Goal: Transaction & Acquisition: Book appointment/travel/reservation

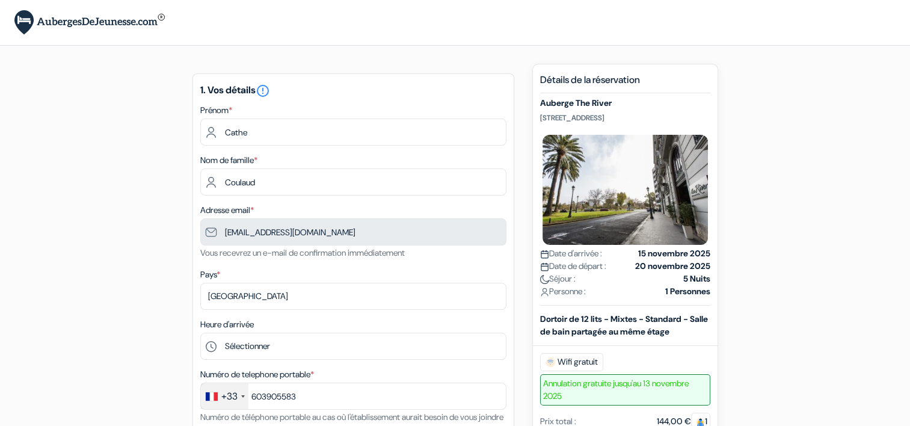
type input "6 03 90 55 83"
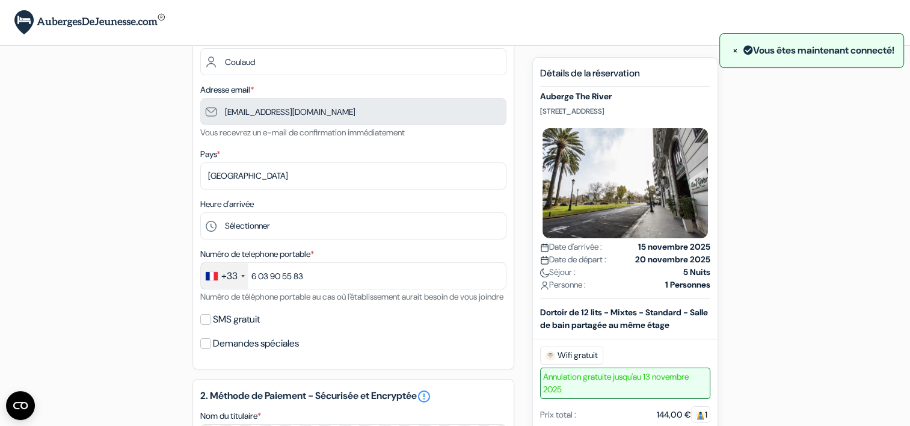
scroll to position [241, 0]
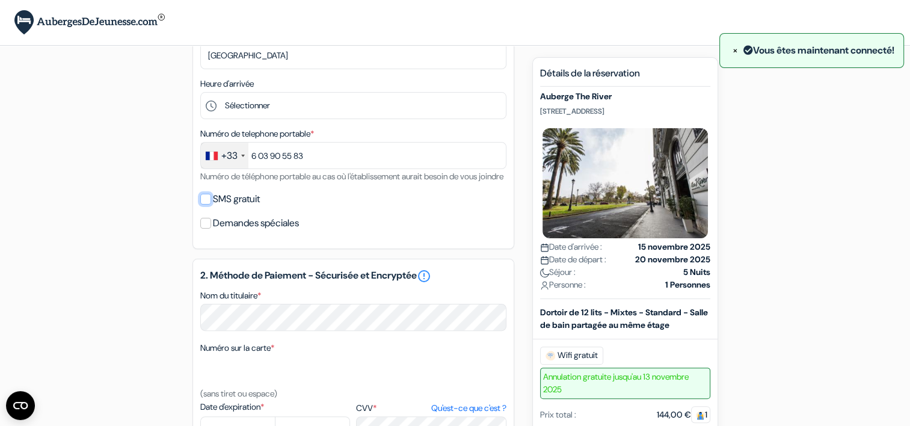
click at [204, 205] on input "SMS gratuit" at bounding box center [205, 199] width 11 height 11
checkbox input "true"
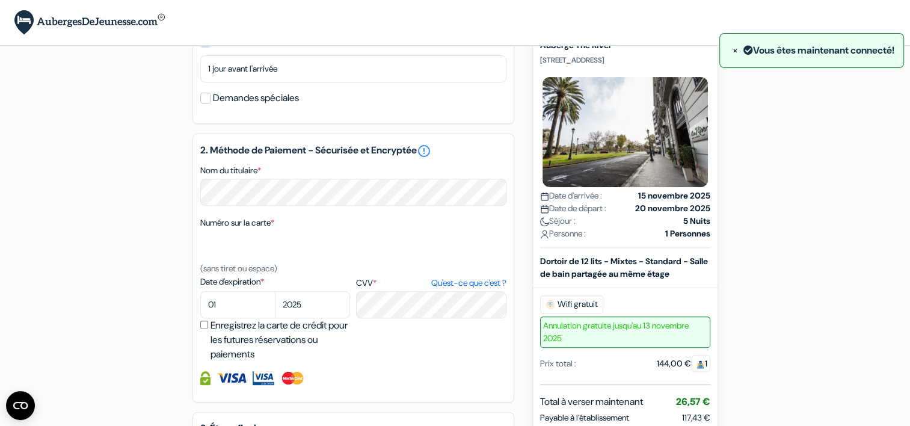
scroll to position [421, 0]
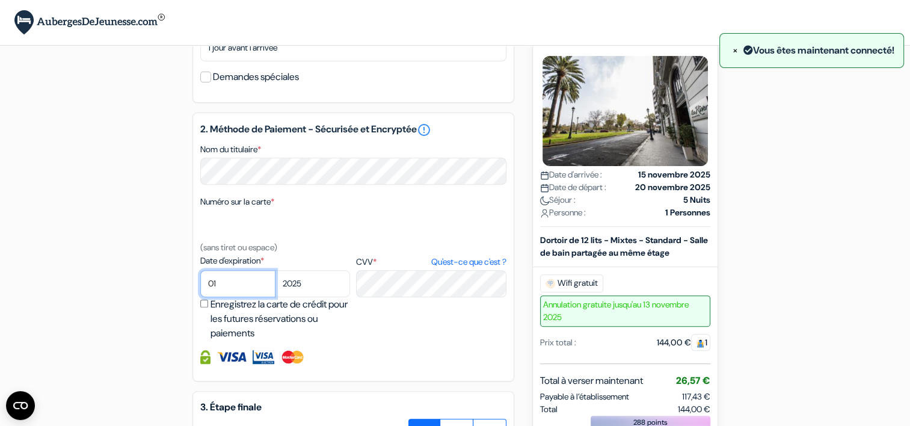
select select "09"
select select "2026"
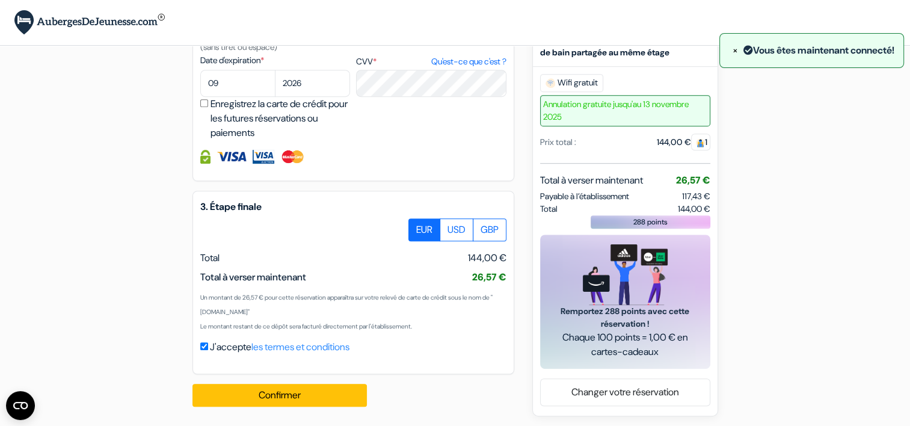
scroll to position [639, 0]
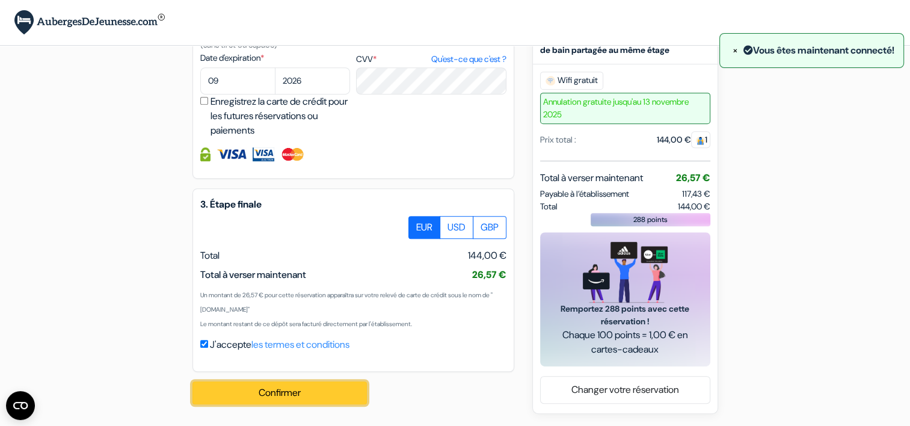
click at [288, 387] on button "Confirmer Loading..." at bounding box center [279, 392] width 174 height 23
click at [303, 396] on button "Confirmer Loading..." at bounding box center [279, 392] width 174 height 23
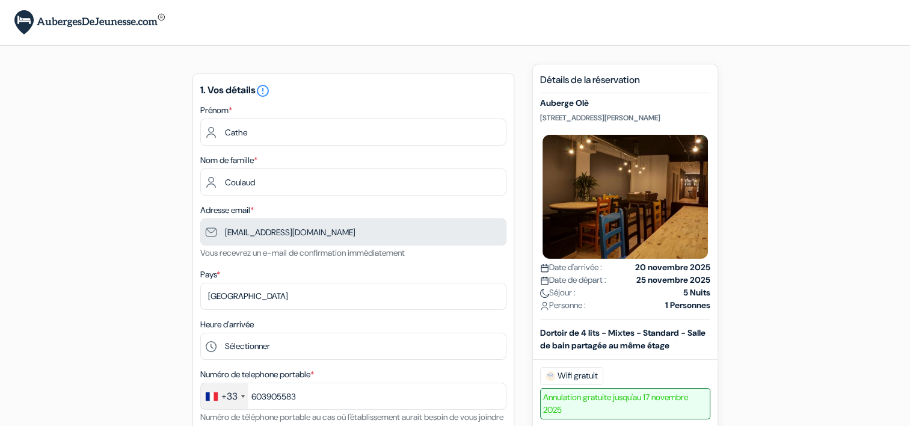
type input "6 03 90 55 83"
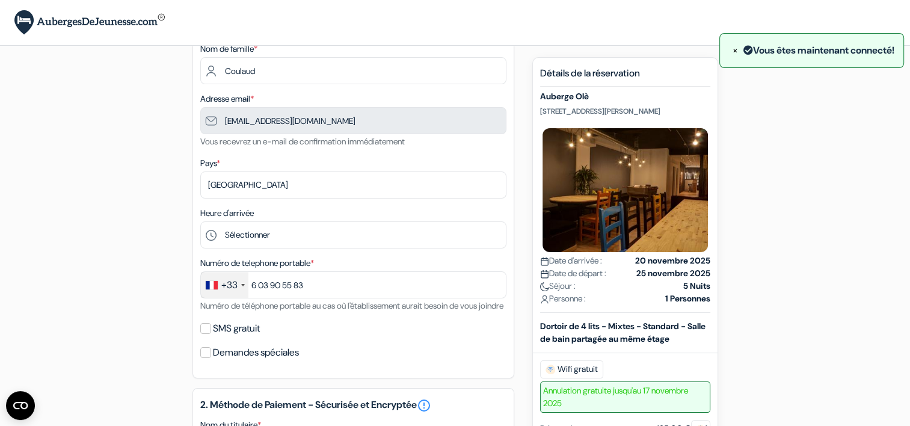
scroll to position [180, 0]
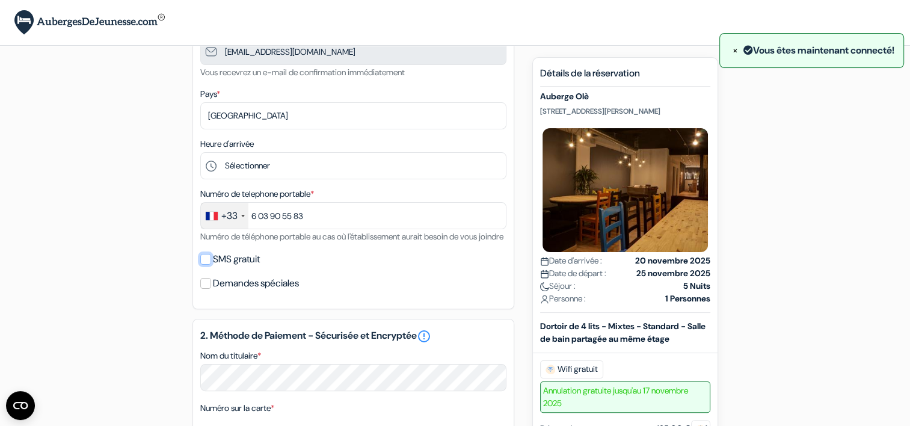
click at [205, 265] on input "SMS gratuit" at bounding box center [205, 259] width 11 height 11
checkbox input "true"
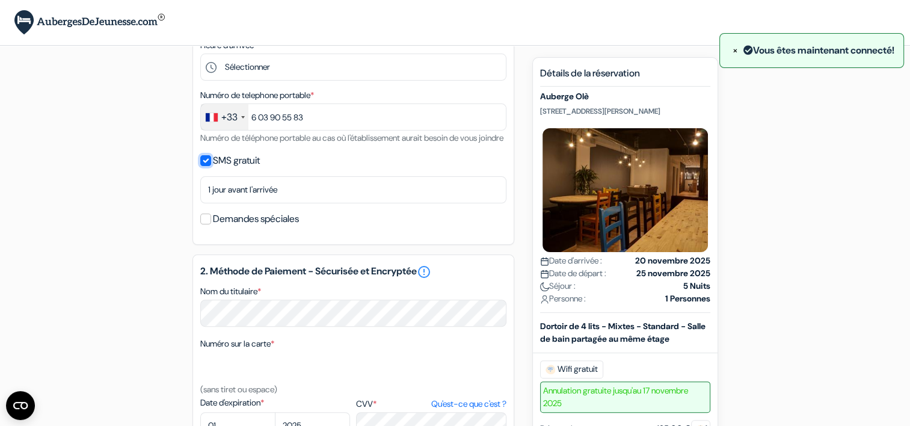
scroll to position [301, 0]
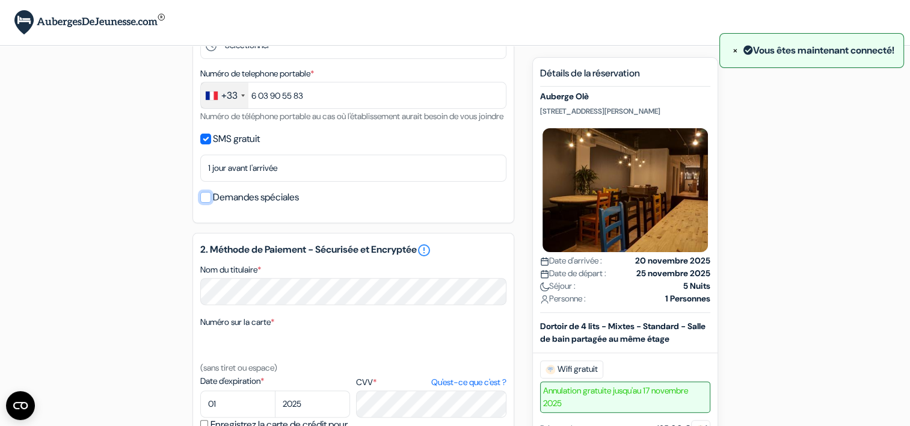
click at [203, 203] on input "Demandes spéciales" at bounding box center [205, 197] width 11 height 11
checkbox input "true"
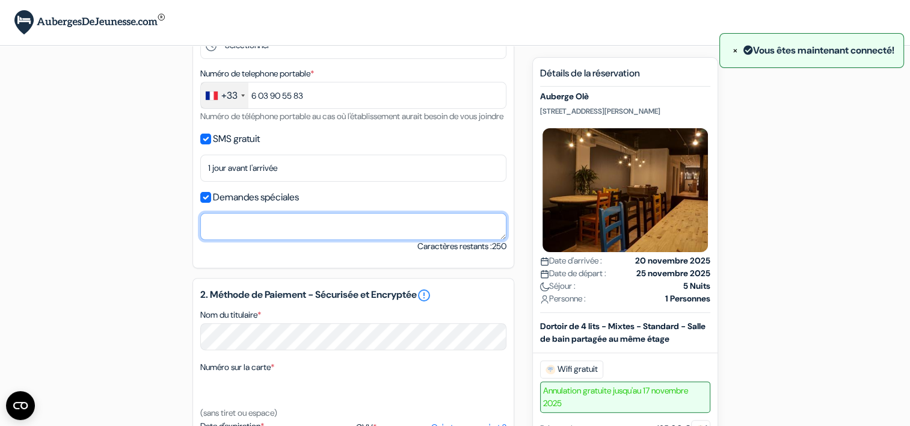
click at [300, 240] on textarea "Nom du titulaire *" at bounding box center [353, 226] width 306 height 27
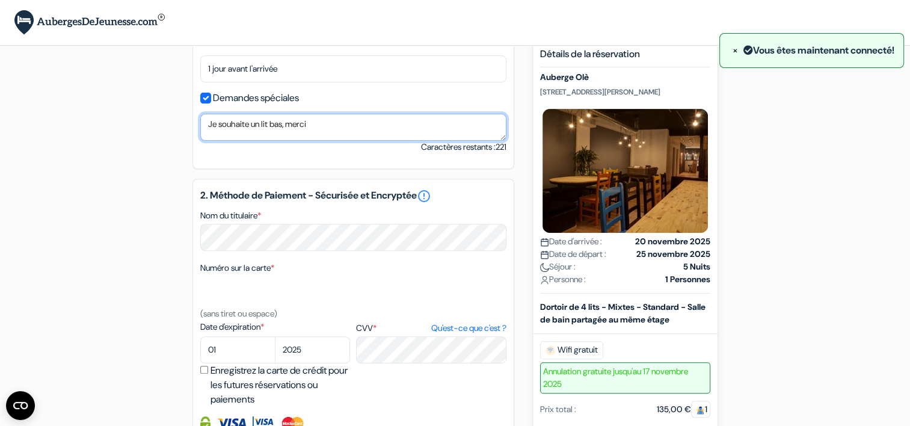
scroll to position [421, 0]
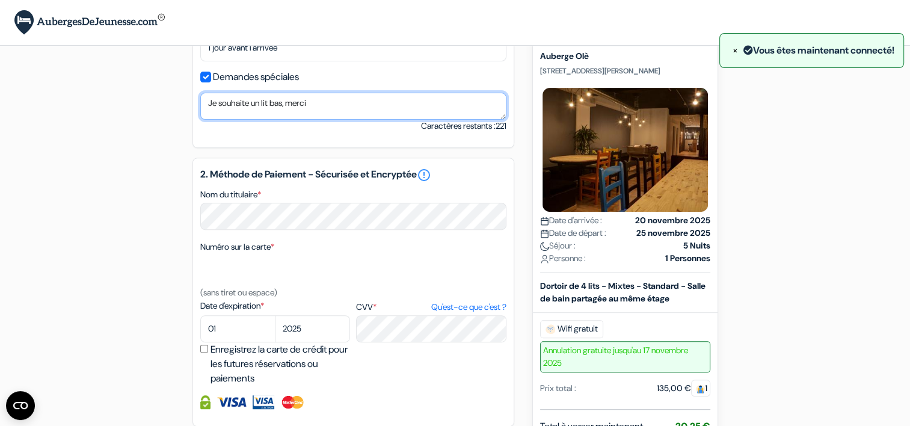
type textarea "Je souhaite un lit bas, merci"
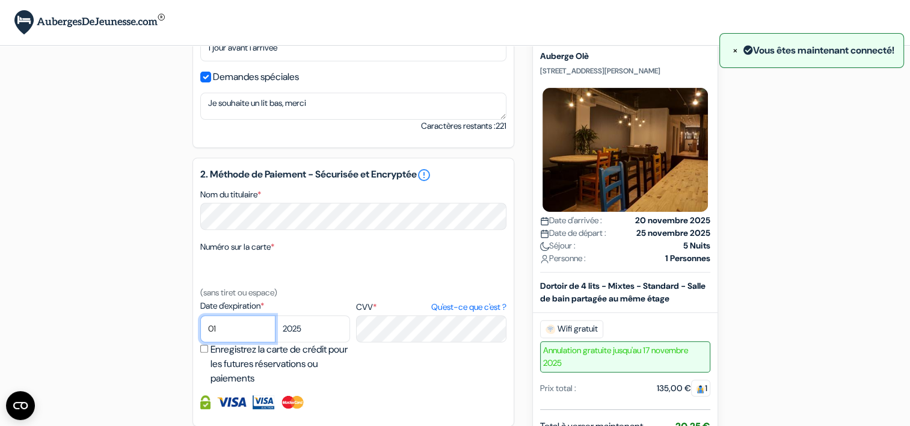
select select "09"
select select "2026"
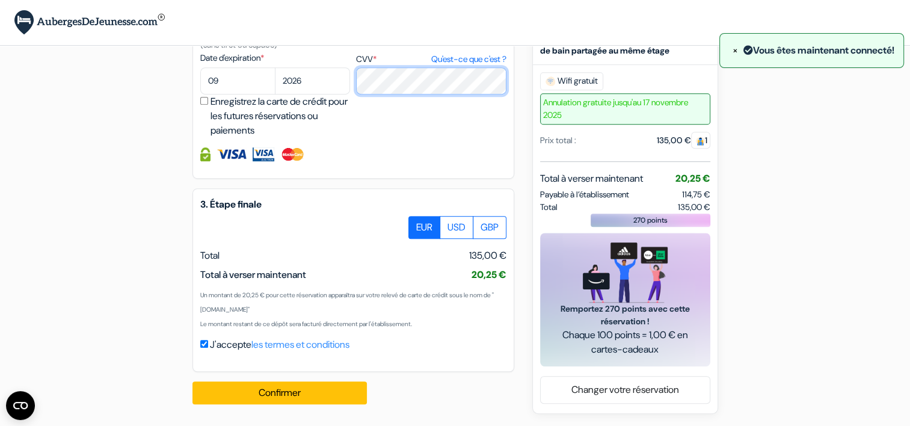
scroll to position [684, 0]
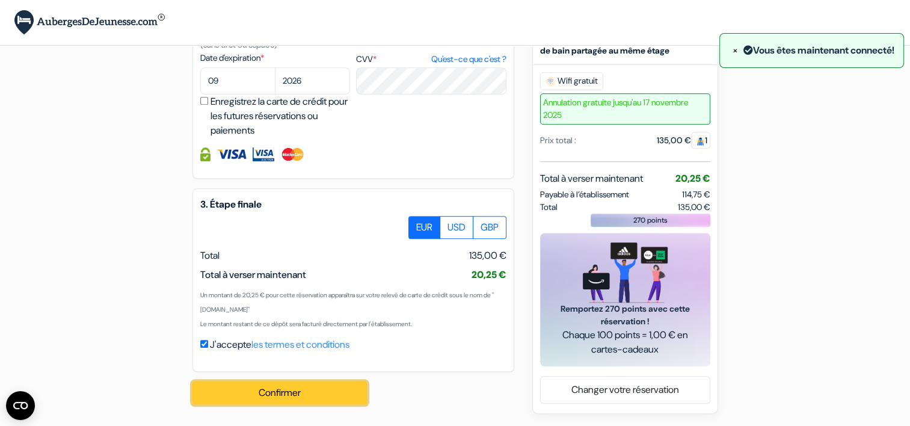
click at [277, 392] on button "Confirmer Loading..." at bounding box center [279, 392] width 174 height 23
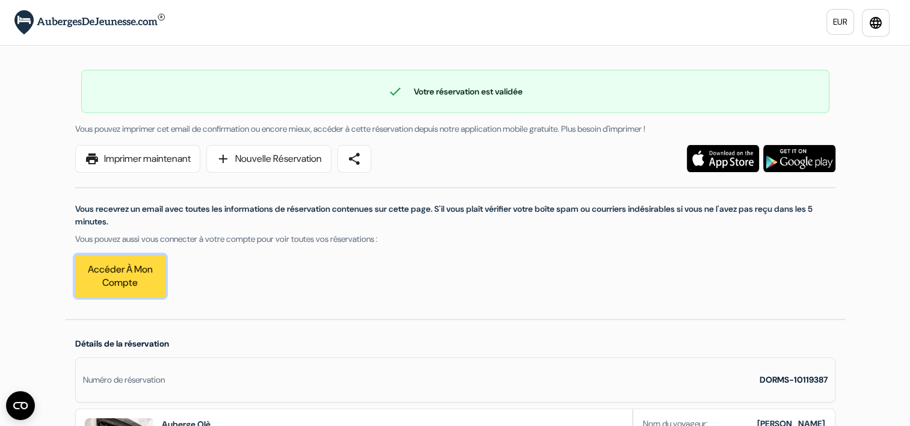
click at [120, 272] on link "Accéder à mon compte" at bounding box center [120, 276] width 90 height 42
